Goal: Information Seeking & Learning: Learn about a topic

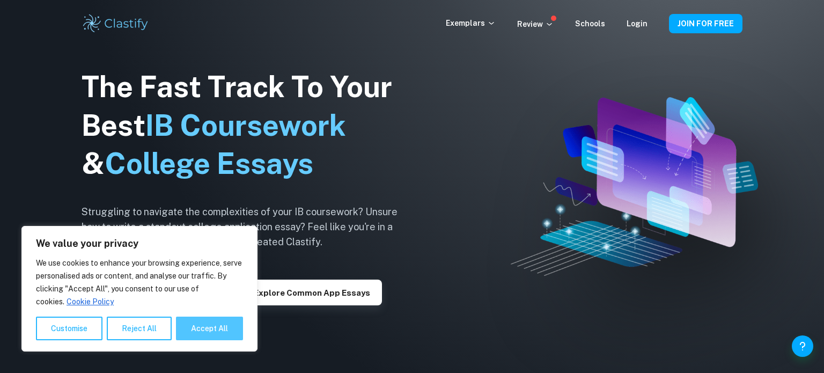
click at [209, 327] on button "Accept All" at bounding box center [209, 328] width 67 height 24
checkbox input "true"
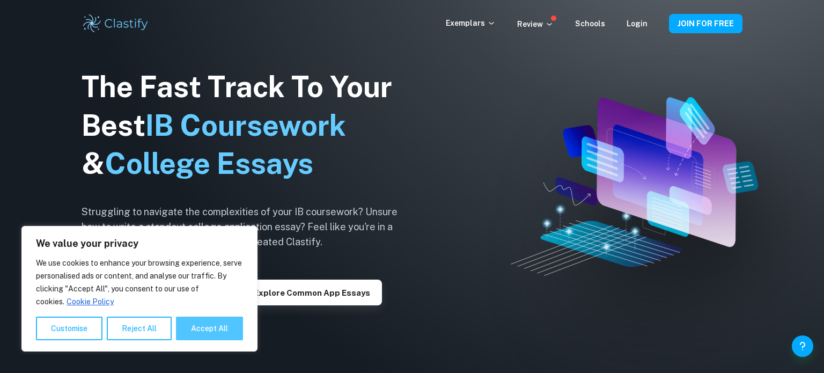
checkbox input "true"
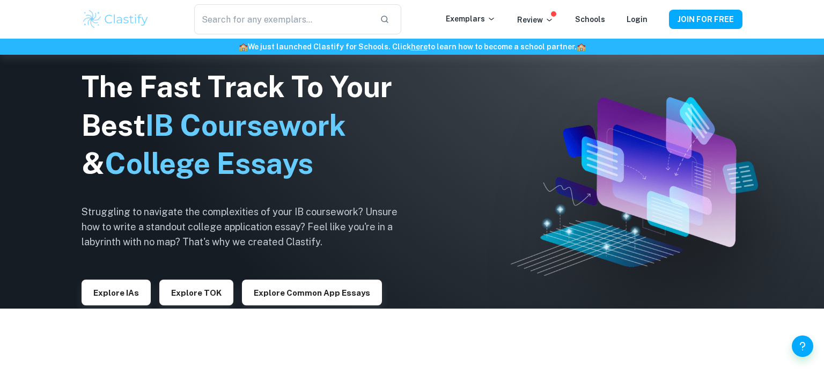
scroll to position [56, 0]
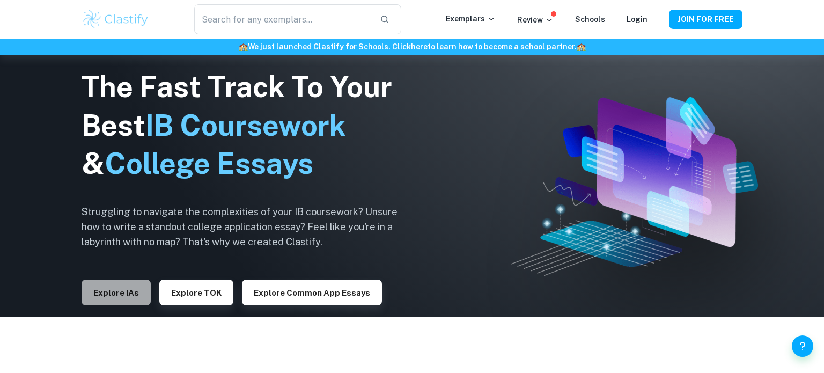
click at [114, 291] on button "Explore IAs" at bounding box center [116, 292] width 69 height 26
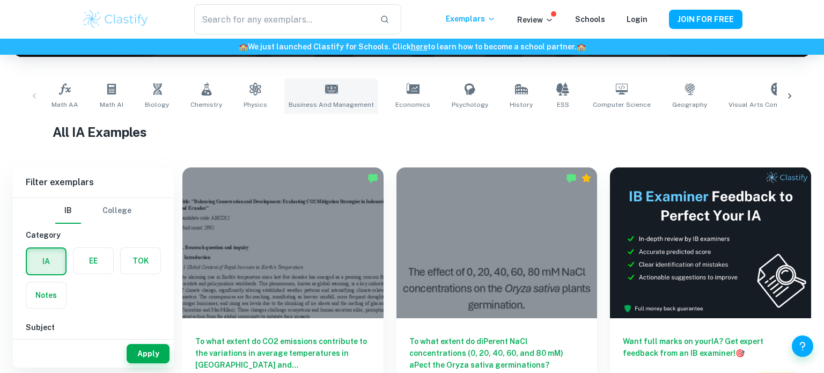
click at [340, 93] on link "Business and Management" at bounding box center [331, 95] width 94 height 35
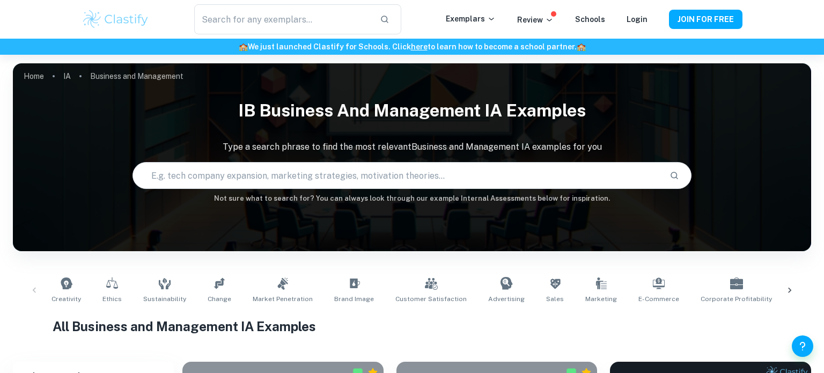
click at [277, 176] on input "text" at bounding box center [397, 175] width 528 height 30
click at [68, 75] on link "IA" at bounding box center [67, 76] width 8 height 15
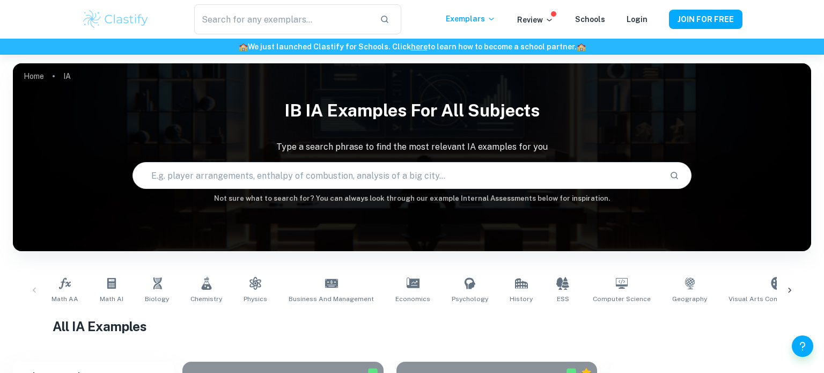
click at [377, 174] on input "text" at bounding box center [397, 175] width 528 height 30
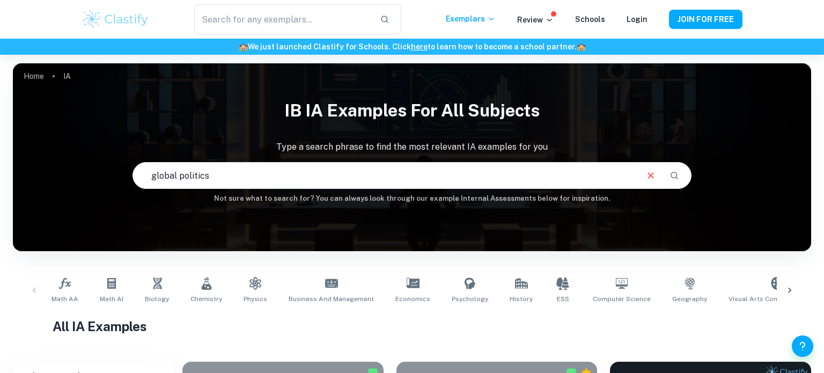
type input "global politics"
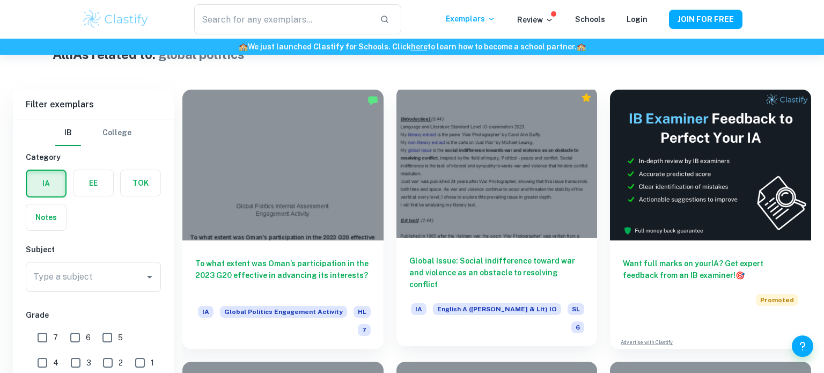
scroll to position [309, 0]
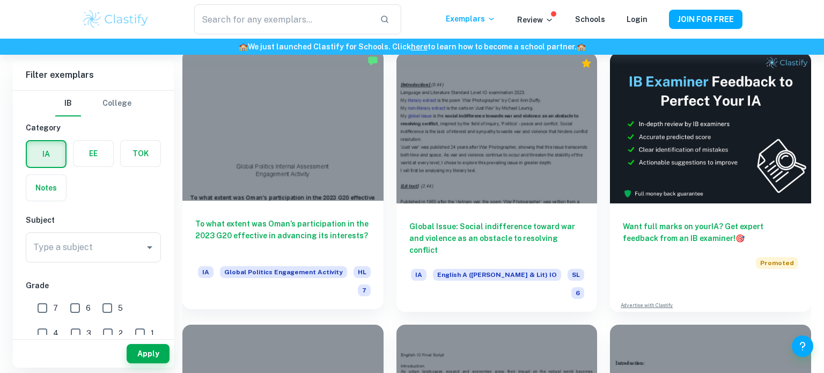
click at [325, 232] on h6 "To what extent was Oman’s participation in the 2023 G20 effective in advancing …" at bounding box center [282, 235] width 175 height 35
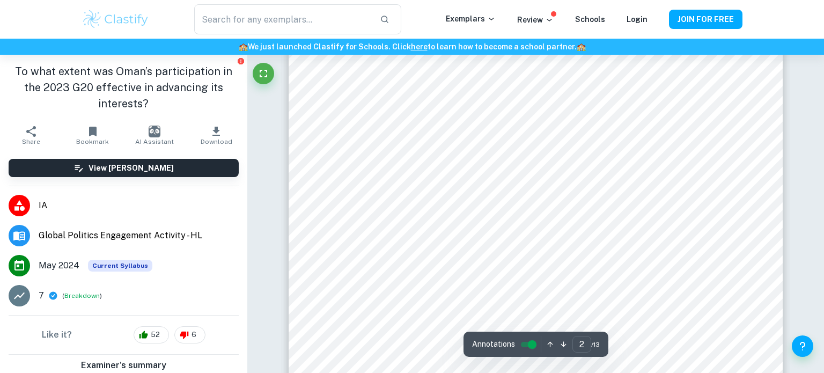
scroll to position [837, 0]
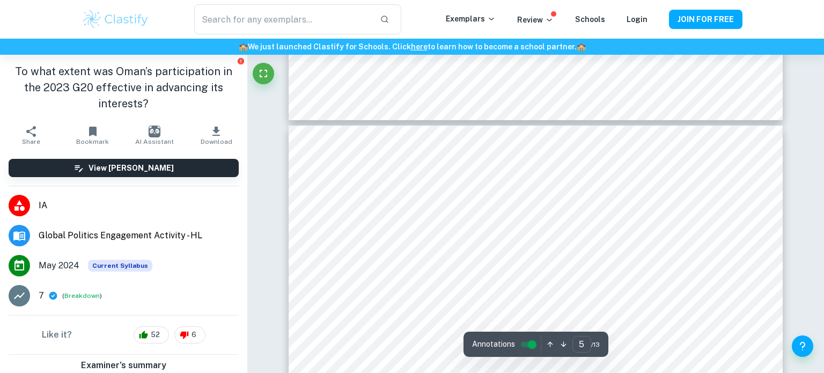
type input "6"
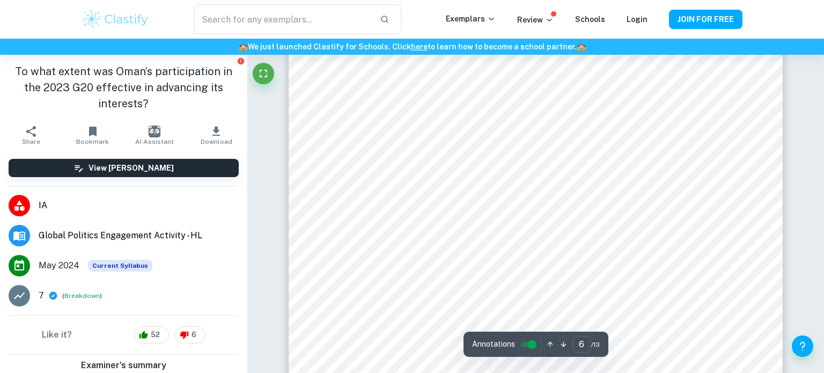
scroll to position [3748, 0]
